Goal: Information Seeking & Learning: Learn about a topic

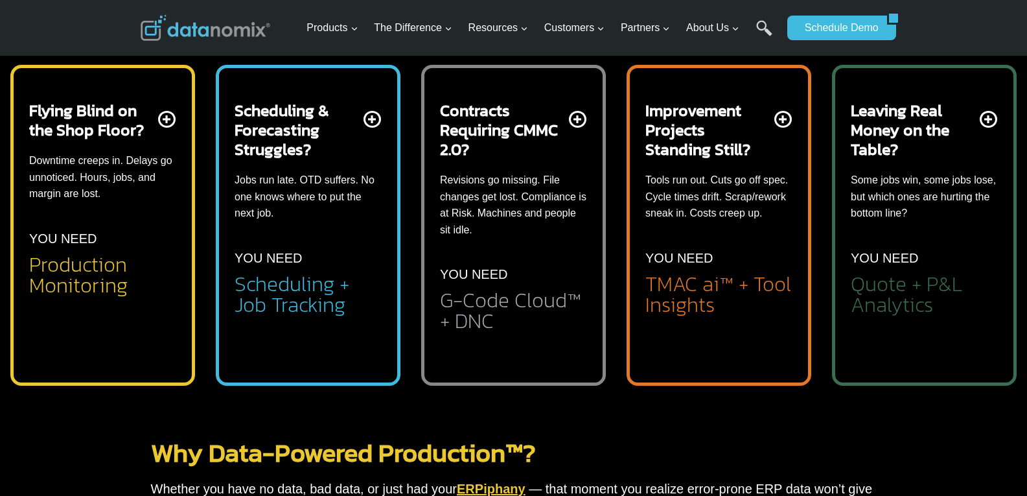
scroll to position [519, 0]
click at [904, 251] on p "YOU NEED" at bounding box center [884, 258] width 67 height 21
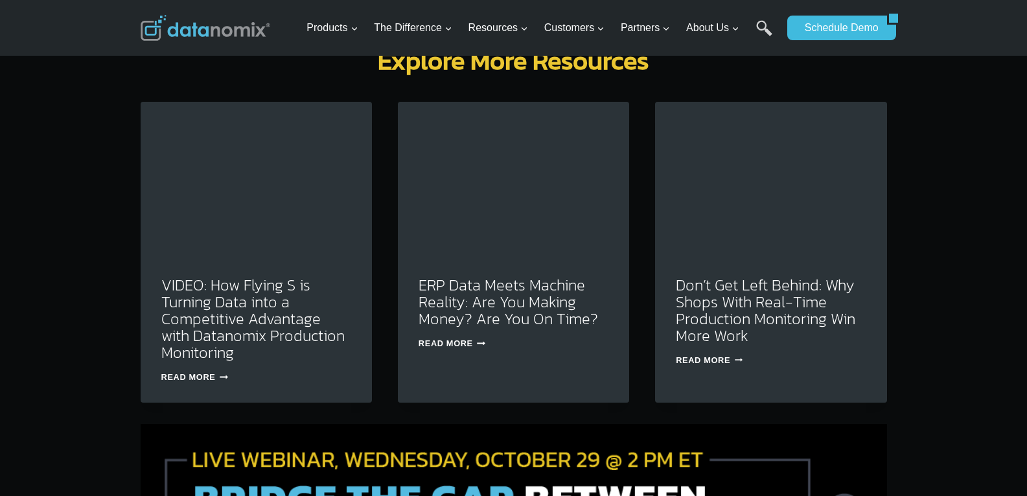
scroll to position [4278, 0]
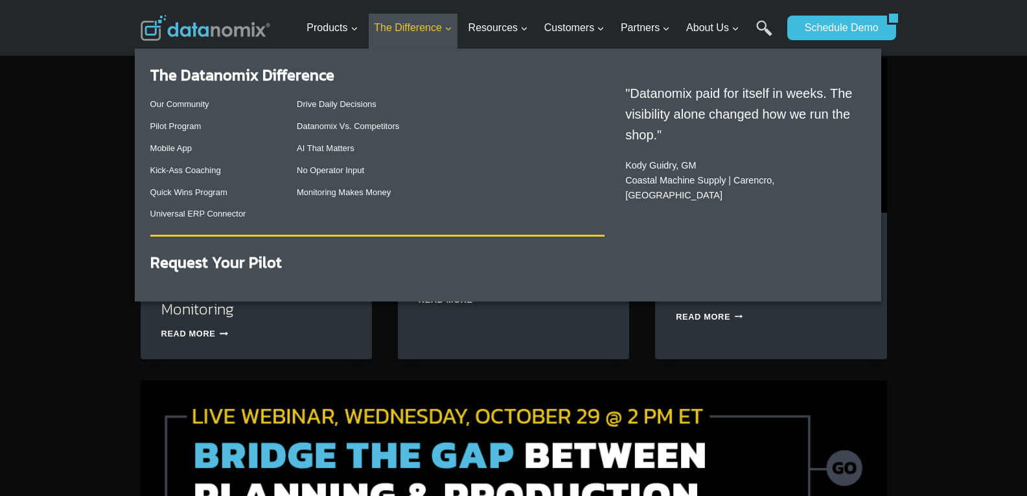
click at [449, 43] on li "The Difference Expand The Datanomix Difference Our Community Pilot Program Mobi…" at bounding box center [413, 32] width 89 height 36
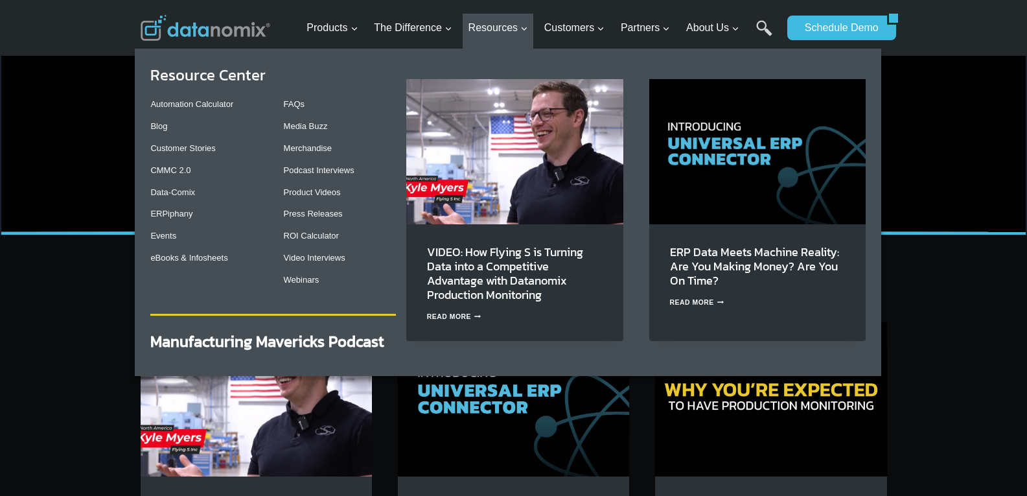
scroll to position [4019, 0]
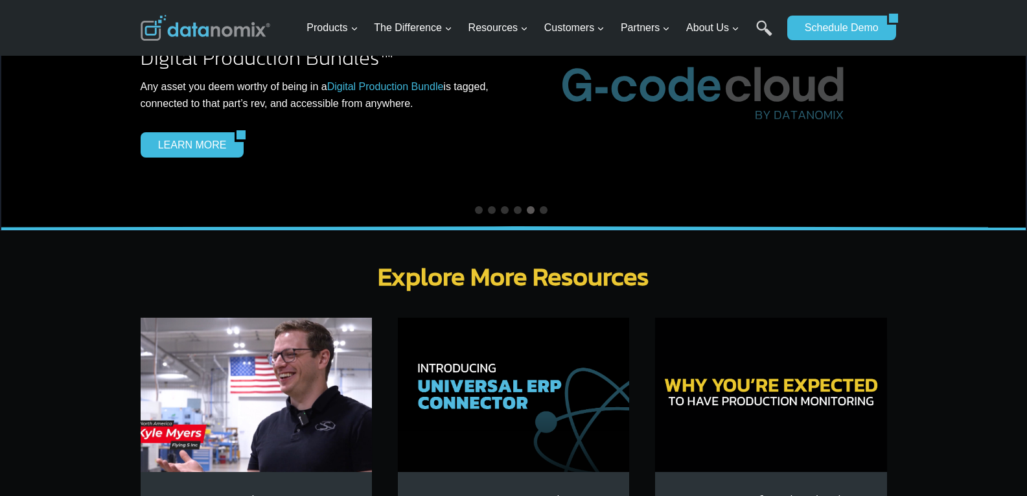
click at [820, 344] on img at bounding box center [770, 395] width 231 height 154
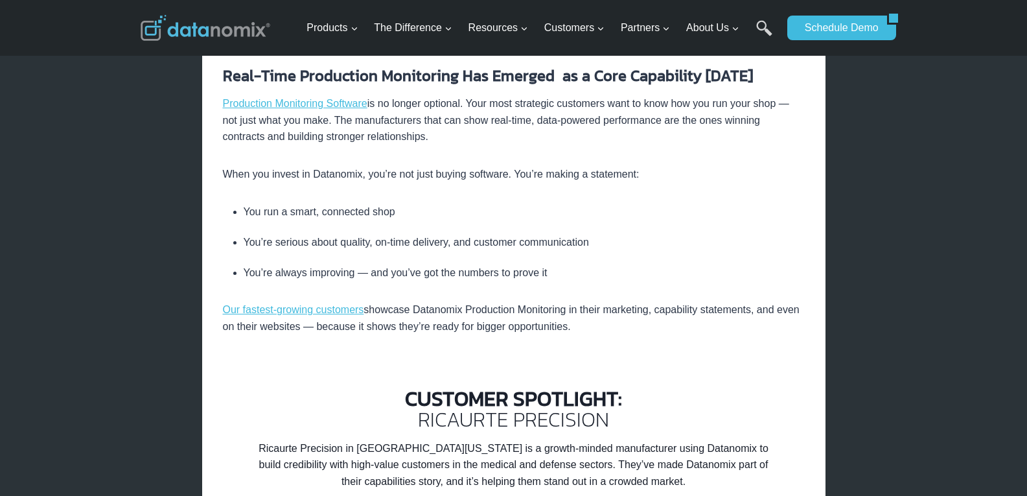
scroll to position [1944, 0]
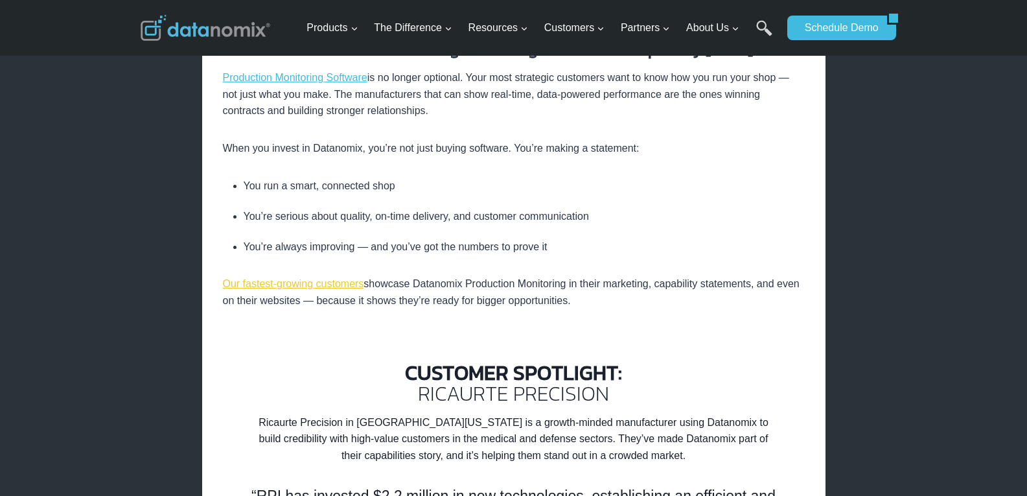
click at [323, 282] on link "Our fastest-growing customers" at bounding box center [293, 283] width 141 height 11
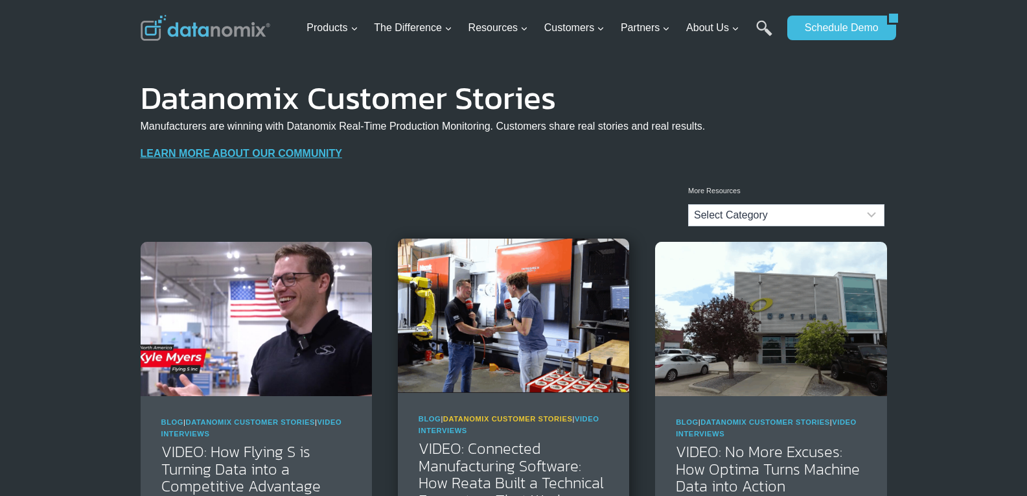
click at [543, 420] on link "Datanomix Customer Stories" at bounding box center [508, 419] width 130 height 8
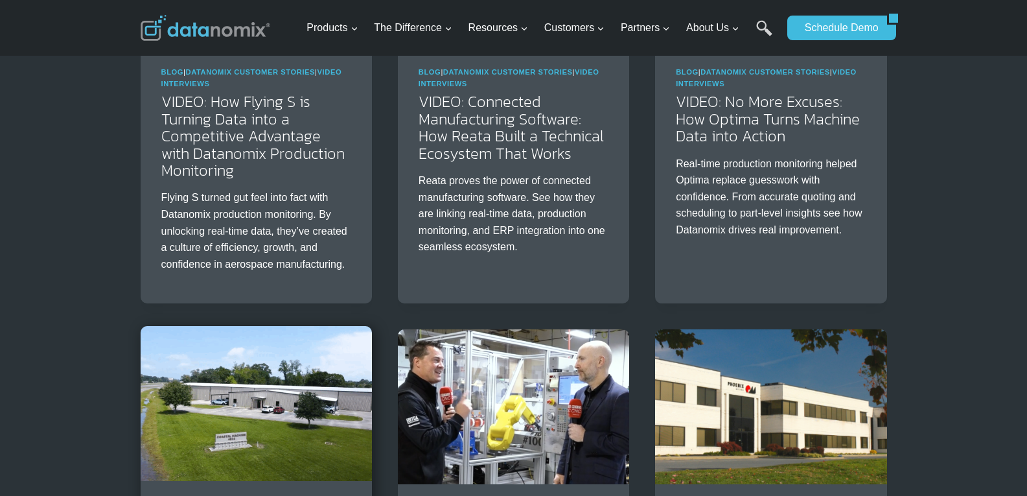
scroll to position [389, 0]
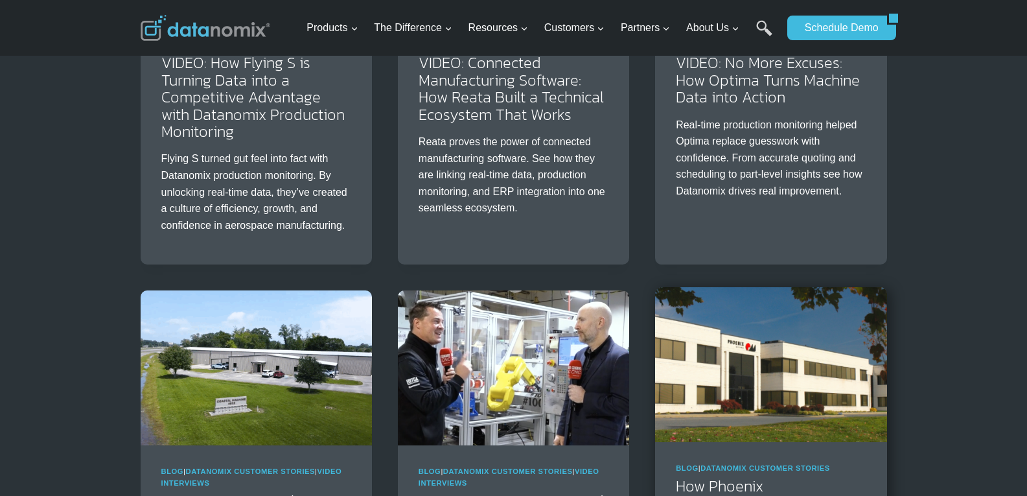
click at [803, 367] on img at bounding box center [770, 364] width 231 height 154
